Goal: Transaction & Acquisition: Purchase product/service

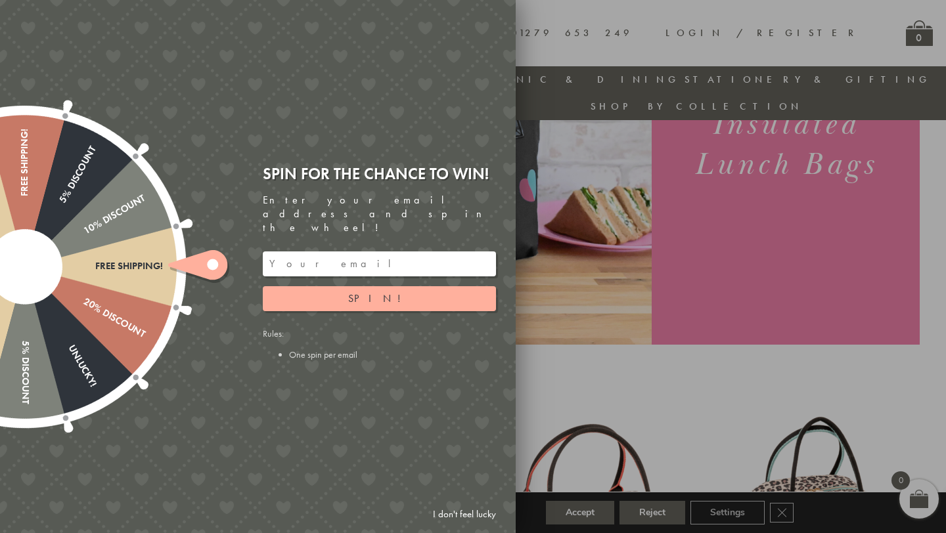
scroll to position [206, 0]
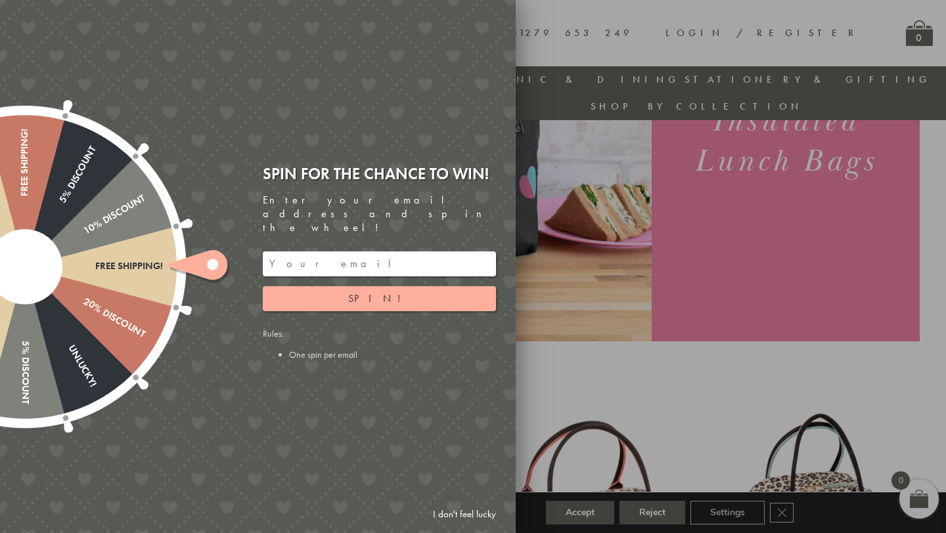
click at [320, 252] on input "email" at bounding box center [379, 263] width 233 height 25
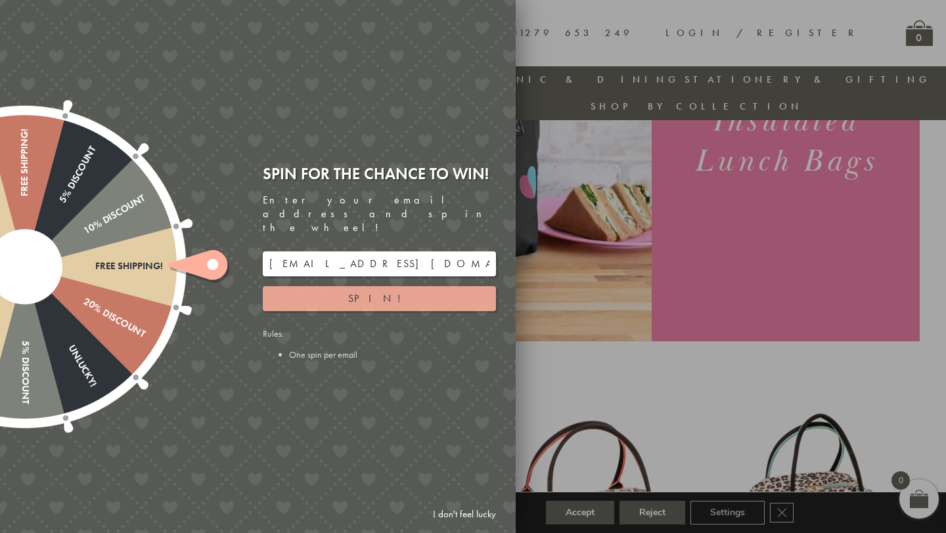
click at [352, 288] on button "Spin!" at bounding box center [379, 298] width 233 height 25
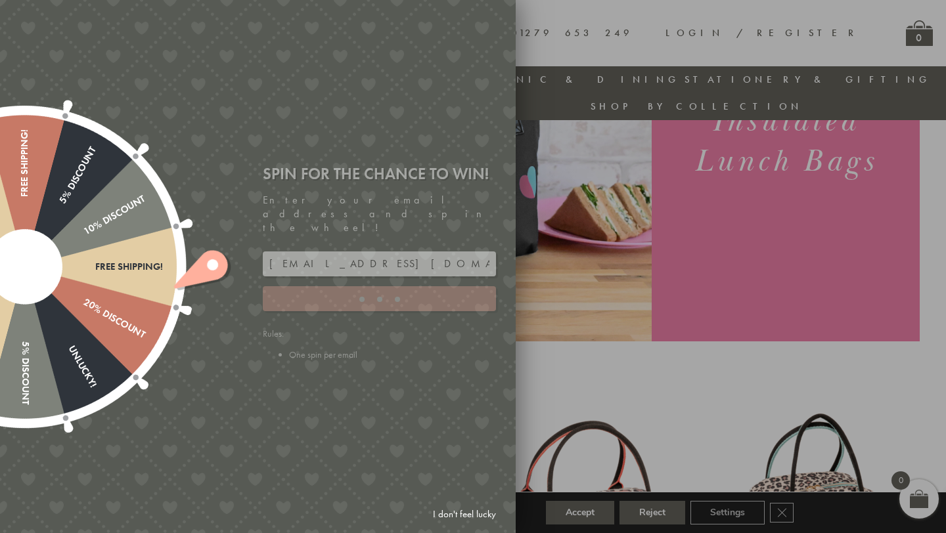
type input "GUGJPQNX"
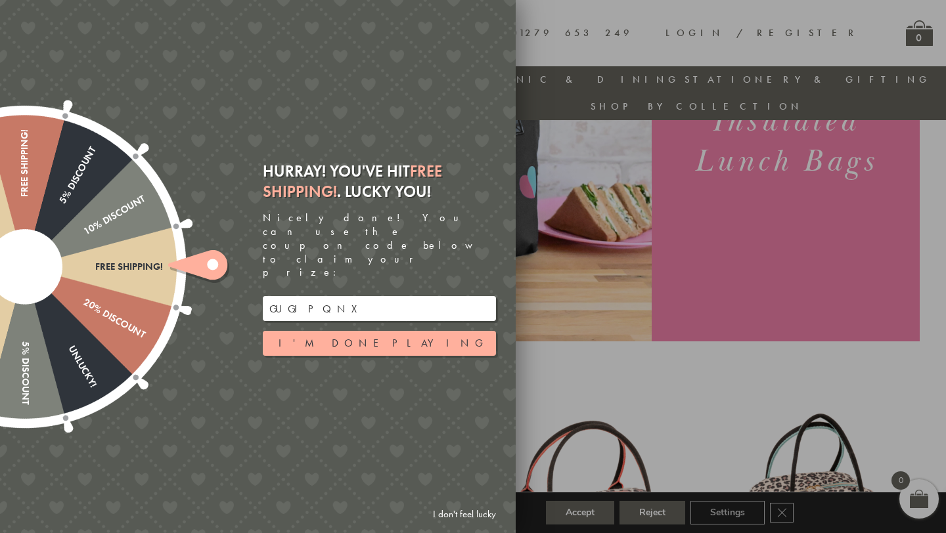
drag, startPoint x: 345, startPoint y: 288, endPoint x: 248, endPoint y: 286, distance: 97.2
click at [248, 286] on div "Free shipping! 20% Discount Unlucky! 5% Discount 10% Discount Unlucky! 15% Disc…" at bounding box center [183, 266] width 663 height 533
click at [469, 331] on button "I'm done playing" at bounding box center [379, 343] width 233 height 25
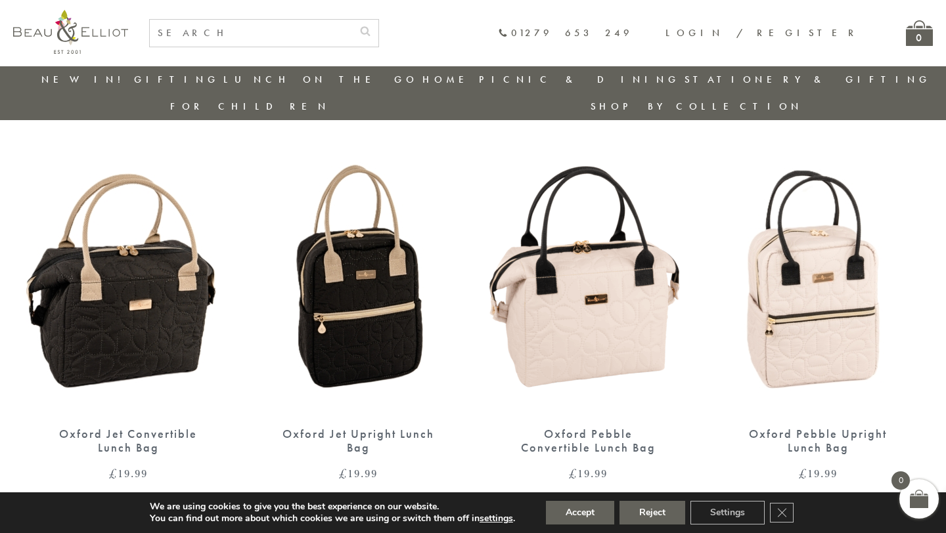
scroll to position [835, 0]
click at [166, 316] on img at bounding box center [128, 283] width 204 height 263
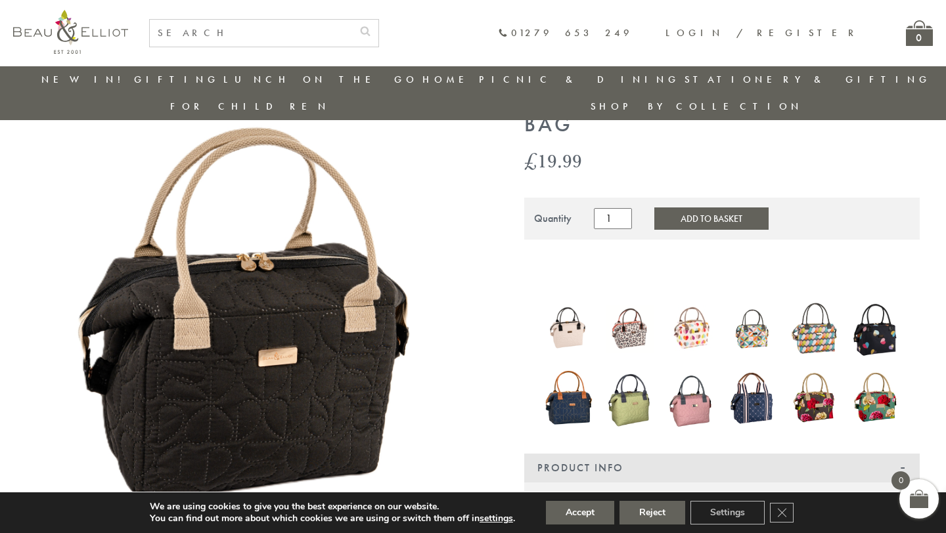
scroll to position [74, 0]
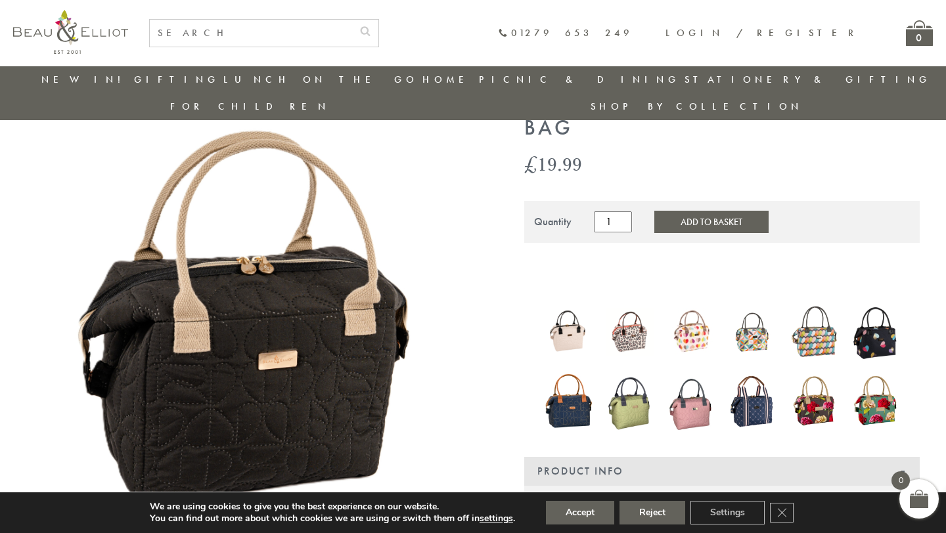
click at [575, 308] on img at bounding box center [568, 332] width 49 height 49
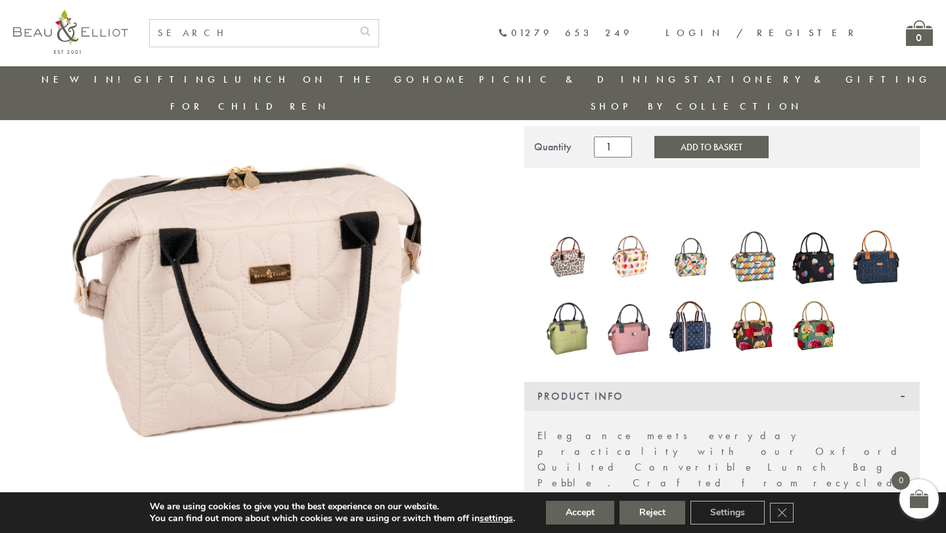
scroll to position [152, 0]
